Goal: Check status: Check status

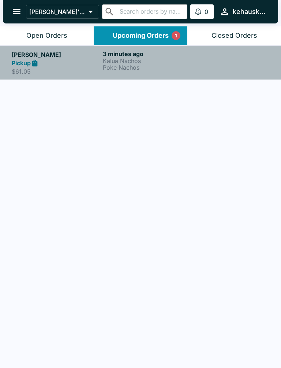
click at [158, 60] on p "Kalua Nachos" at bounding box center [147, 60] width 88 height 7
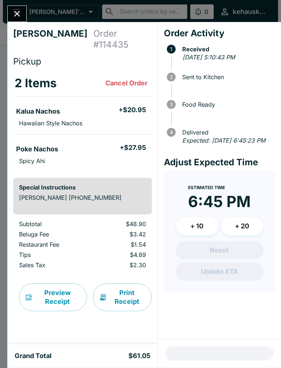
click at [19, 20] on button "Close" at bounding box center [17, 14] width 19 height 16
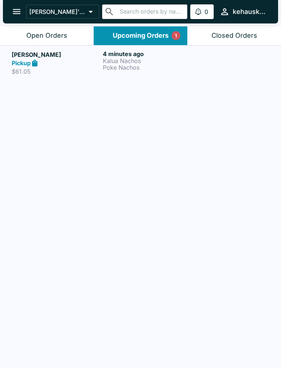
click at [157, 30] on button "Upcoming Orders 1" at bounding box center [141, 35] width 94 height 19
click at [163, 30] on button "Upcoming Orders 1" at bounding box center [141, 35] width 94 height 19
click at [135, 63] on p "Kalua Nachos" at bounding box center [147, 60] width 88 height 7
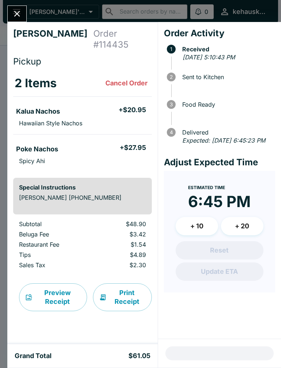
click at [15, 17] on icon "Close" at bounding box center [17, 14] width 10 height 10
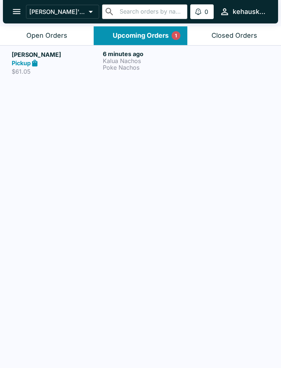
click at [44, 33] on div "Open Orders" at bounding box center [46, 35] width 41 height 8
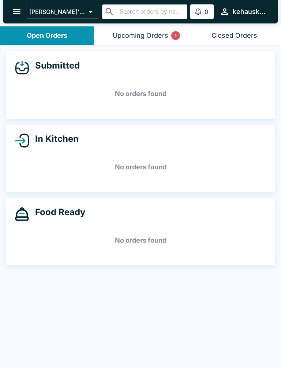
click at [157, 36] on div "Upcoming Orders 1" at bounding box center [141, 35] width 56 height 8
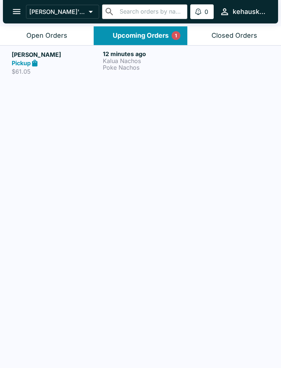
click at [134, 62] on p "Kalua Nachos" at bounding box center [147, 60] width 88 height 7
